Goal: Information Seeking & Learning: Find specific fact

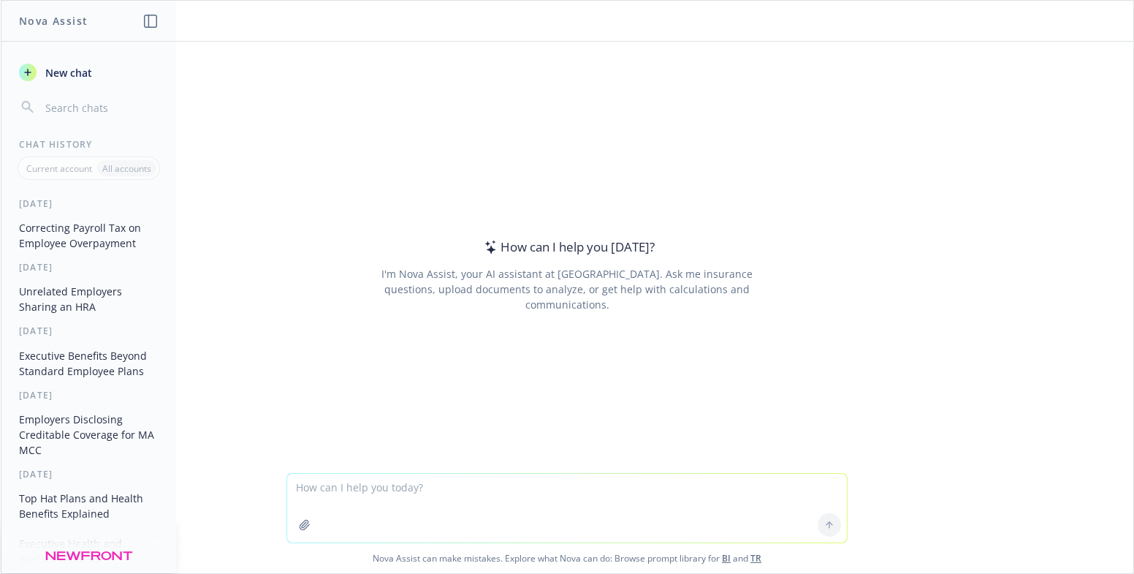
type textarea "s"
type textarea "tell me the §4980H penalties by year dating back to 2015"
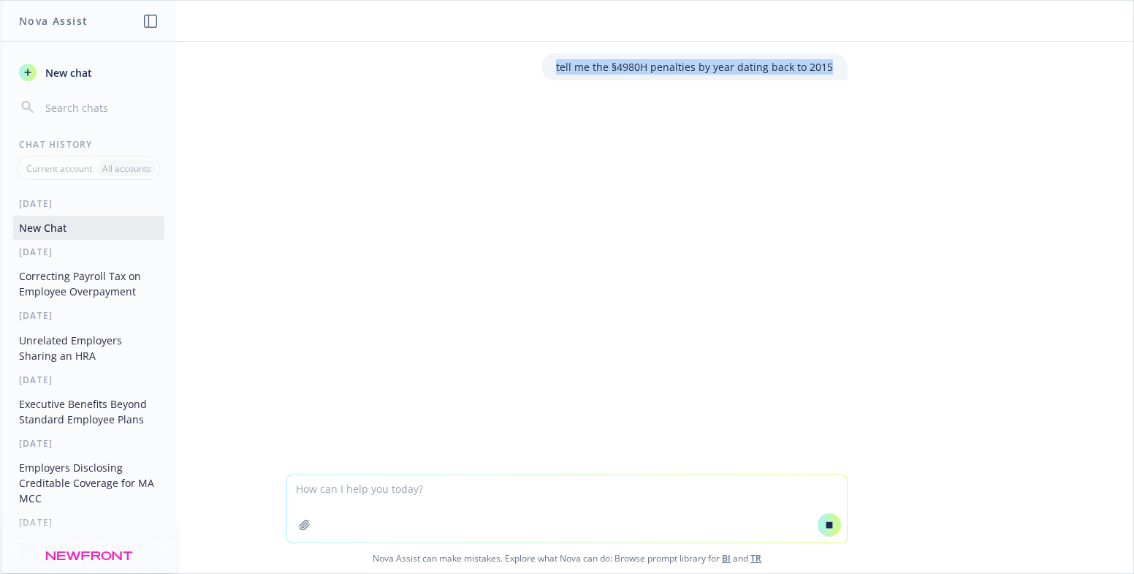
drag, startPoint x: 555, startPoint y: 65, endPoint x: 854, endPoint y: 69, distance: 299.0
click at [854, 69] on div "tell me the §4980H penalties by year dating back to 2015" at bounding box center [567, 66] width 585 height 27
copy p "tell me the §4980H penalties by year dating back to 2015"
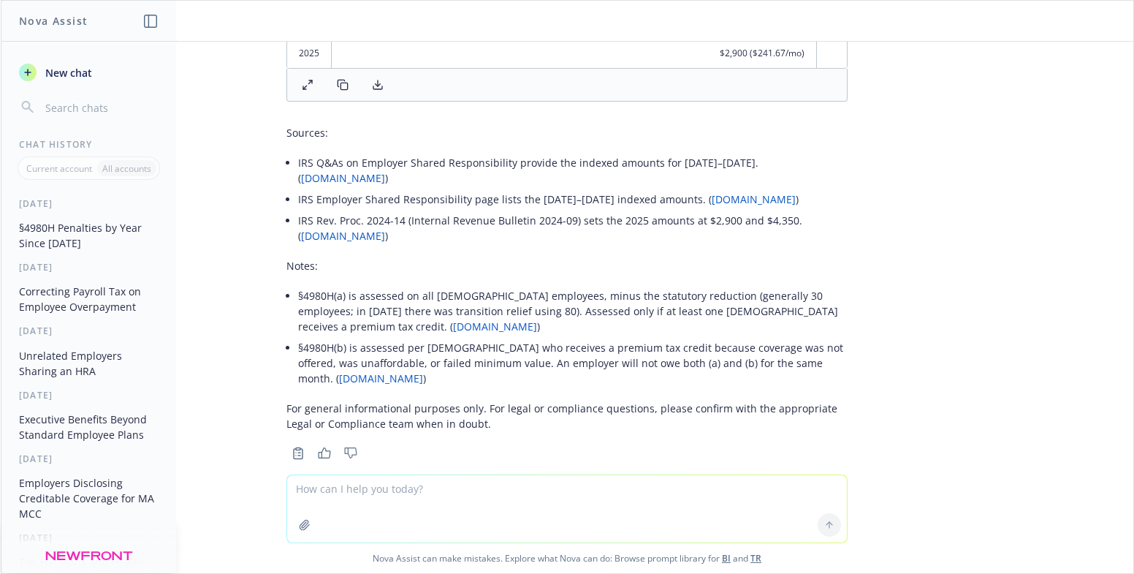
scroll to position [461, 0]
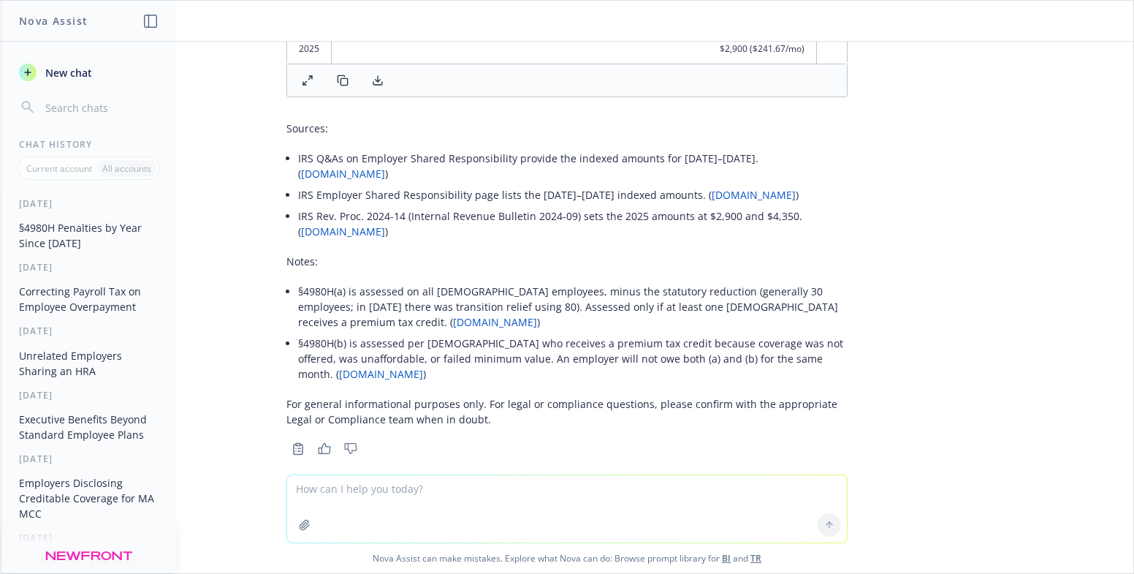
click at [1093, 67] on div "tell me the §4980H penalties by year dating back to 2015 Below are the Affordab…" at bounding box center [567, 258] width 1133 height 433
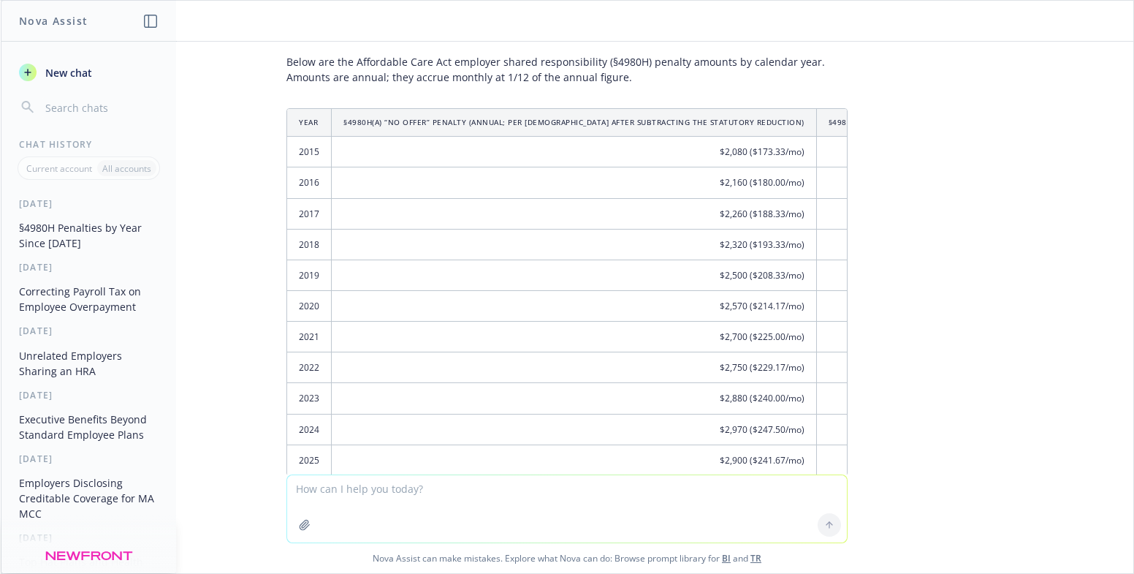
scroll to position [73, 0]
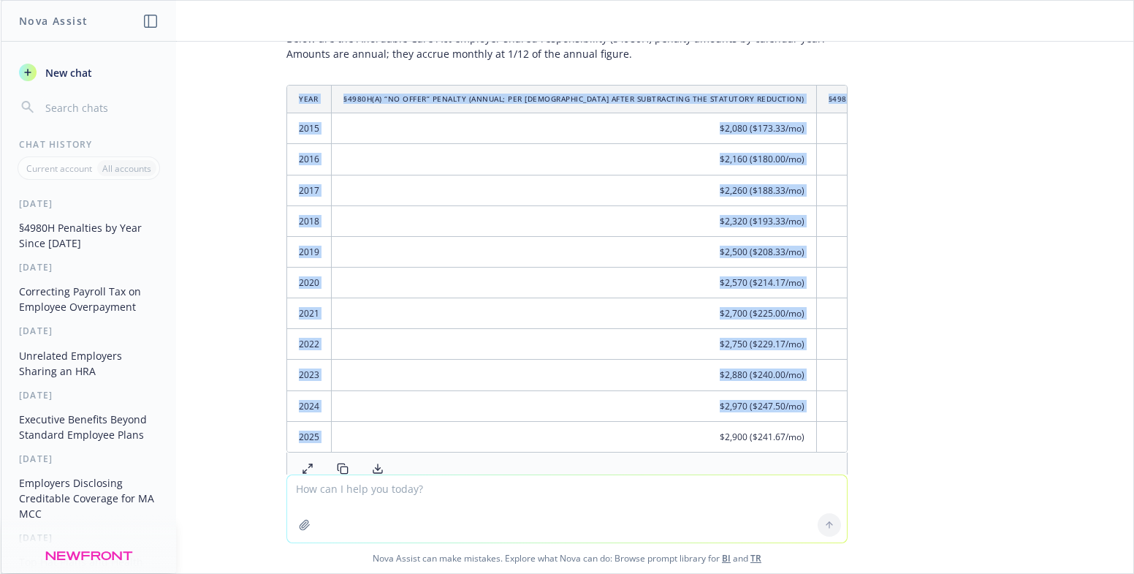
drag, startPoint x: 509, startPoint y: 452, endPoint x: 615, endPoint y: 458, distance: 106.1
click at [615, 452] on div "Year §4980H(a) “no offer” penalty (annual; per [DEMOGRAPHIC_DATA] after subtrac…" at bounding box center [567, 269] width 561 height 368
click at [580, 372] on td "$2,880 ($240.00/mo)" at bounding box center [574, 375] width 485 height 31
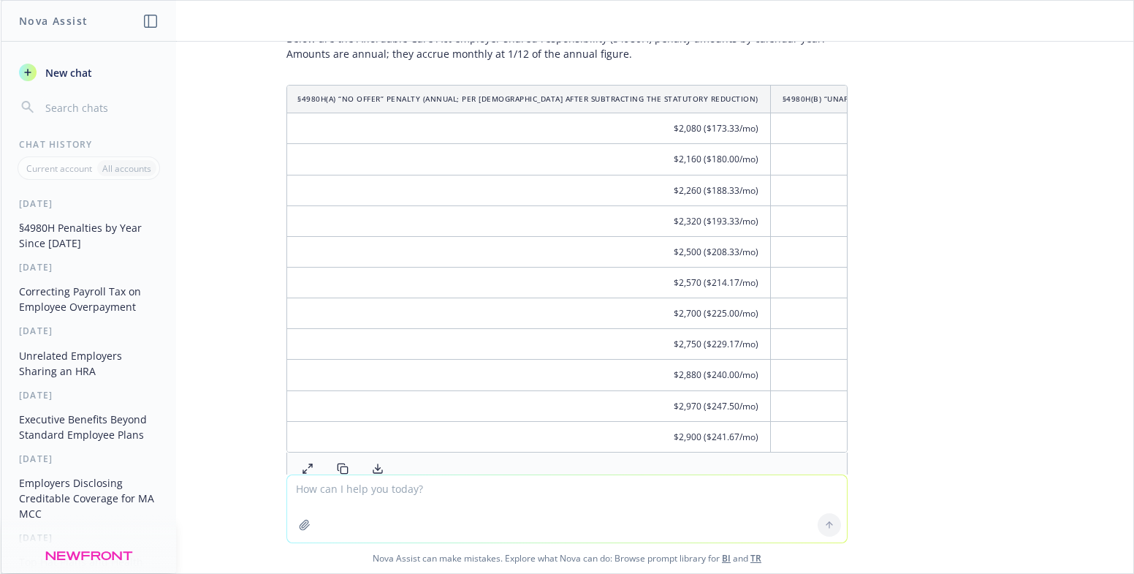
scroll to position [0, 0]
